Goal: Information Seeking & Learning: Learn about a topic

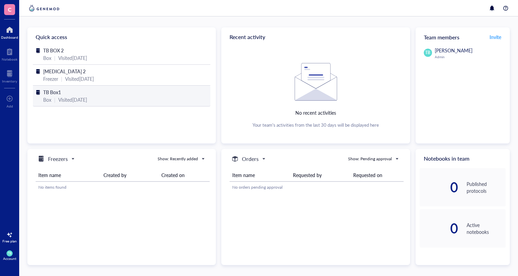
click at [72, 95] on div "TB Box1" at bounding box center [121, 92] width 157 height 8
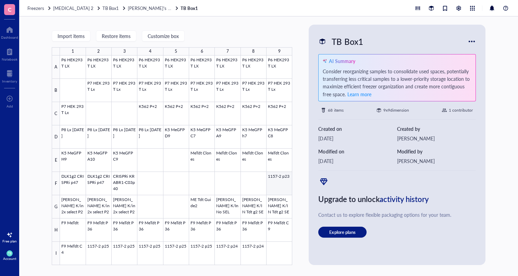
click at [278, 183] on div at bounding box center [176, 161] width 232 height 210
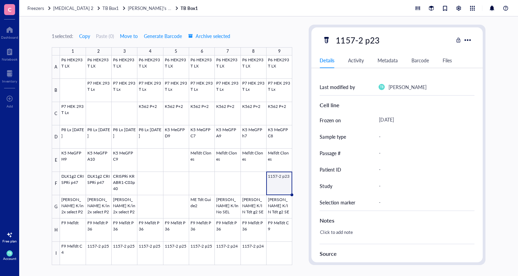
scroll to position [227, 0]
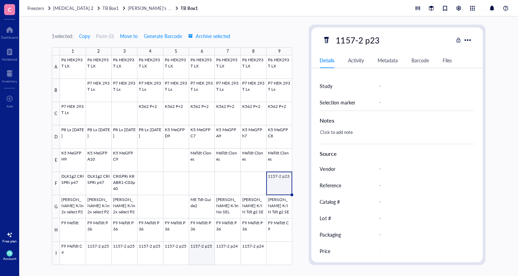
click at [191, 255] on div at bounding box center [176, 161] width 232 height 210
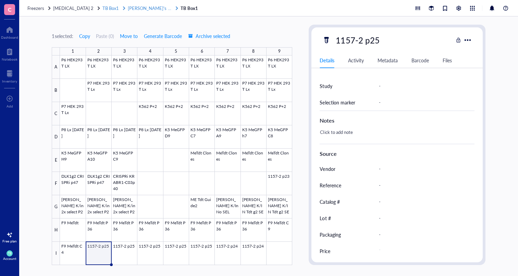
click at [134, 10] on span "[PERSON_NAME]'s Freezing" at bounding box center [156, 8] width 56 height 7
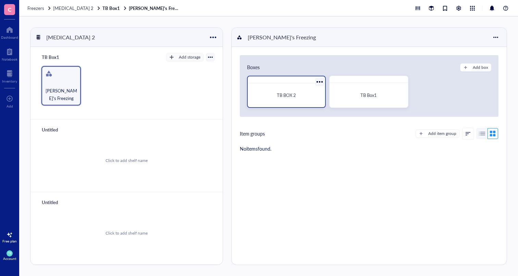
click at [273, 94] on div "TB BOX 2" at bounding box center [286, 95] width 66 height 7
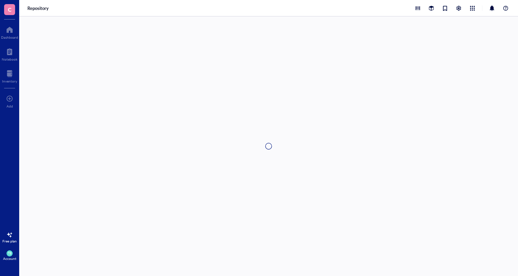
click at [273, 94] on div at bounding box center [268, 146] width 499 height 260
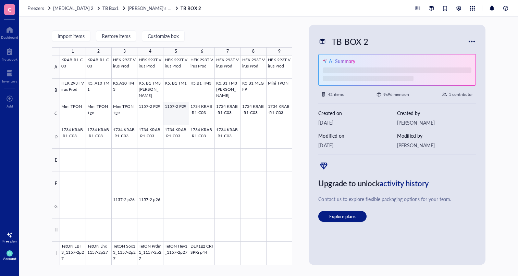
click at [176, 115] on div at bounding box center [176, 161] width 232 height 210
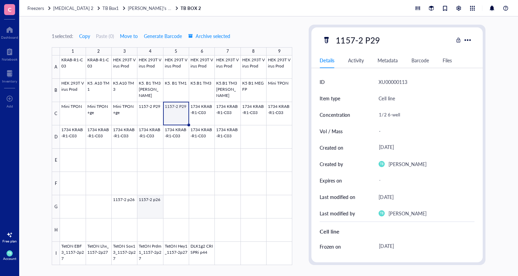
click at [153, 197] on div at bounding box center [176, 161] width 232 height 210
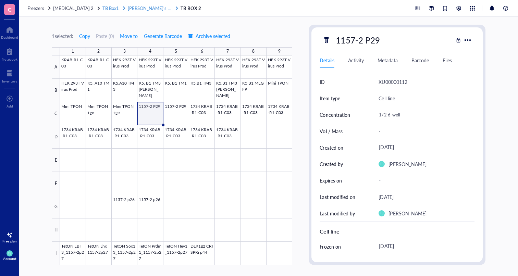
click at [108, 8] on span "TB Box1" at bounding box center [110, 8] width 16 height 7
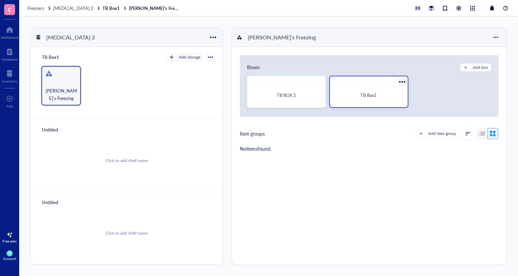
click at [344, 104] on div "TB Box1" at bounding box center [369, 95] width 72 height 19
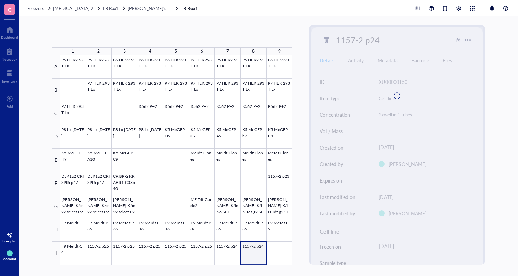
click at [249, 253] on div at bounding box center [176, 161] width 232 height 210
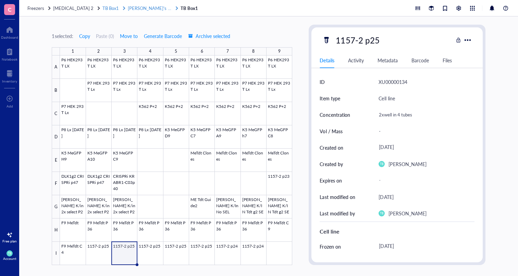
click at [108, 10] on span "TB Box1" at bounding box center [110, 8] width 16 height 7
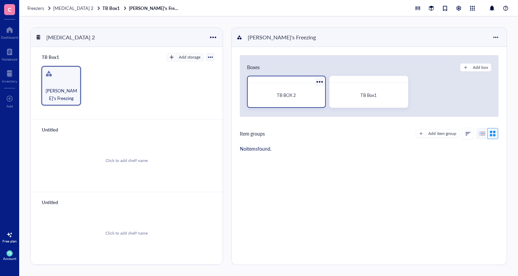
click at [277, 93] on span "TB BOX 2" at bounding box center [286, 95] width 19 height 7
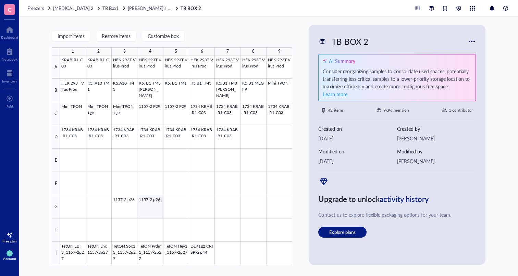
click at [155, 210] on div at bounding box center [176, 161] width 232 height 210
